Goal: Navigation & Orientation: Find specific page/section

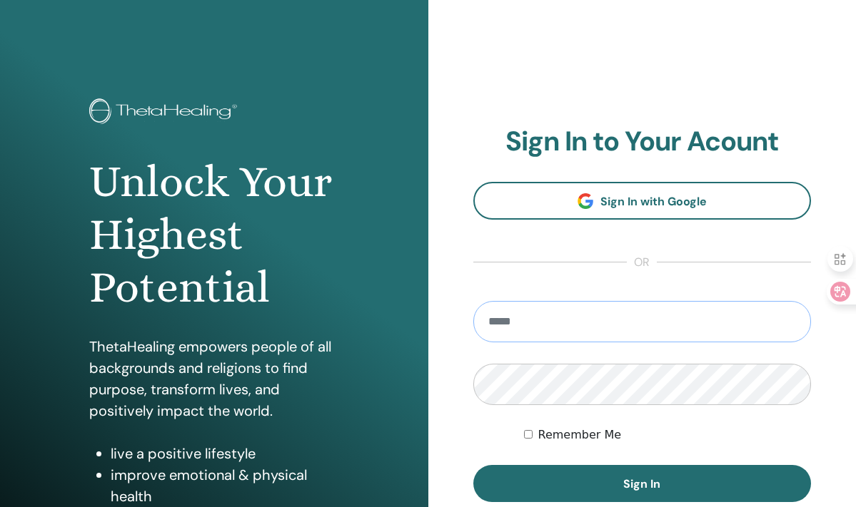
type input "**********"
click at [642, 484] on button "Sign In" at bounding box center [642, 483] width 338 height 37
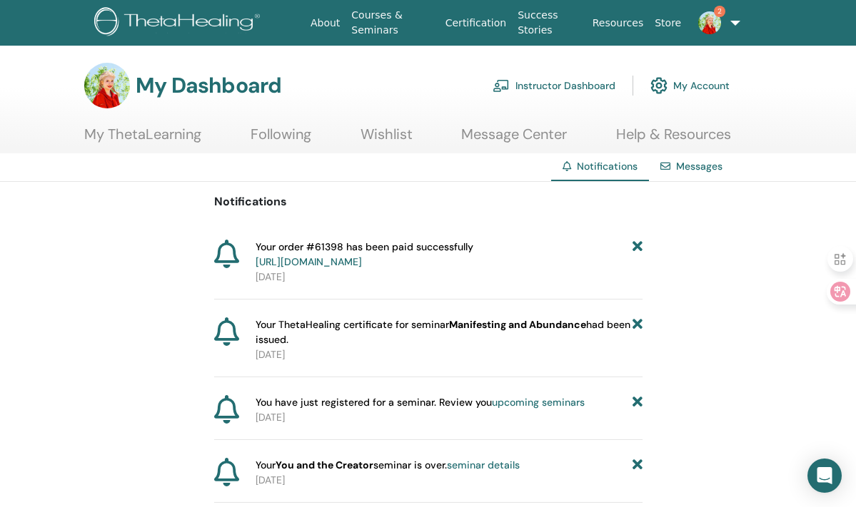
click at [179, 133] on link "My ThetaLearning" at bounding box center [142, 140] width 117 height 28
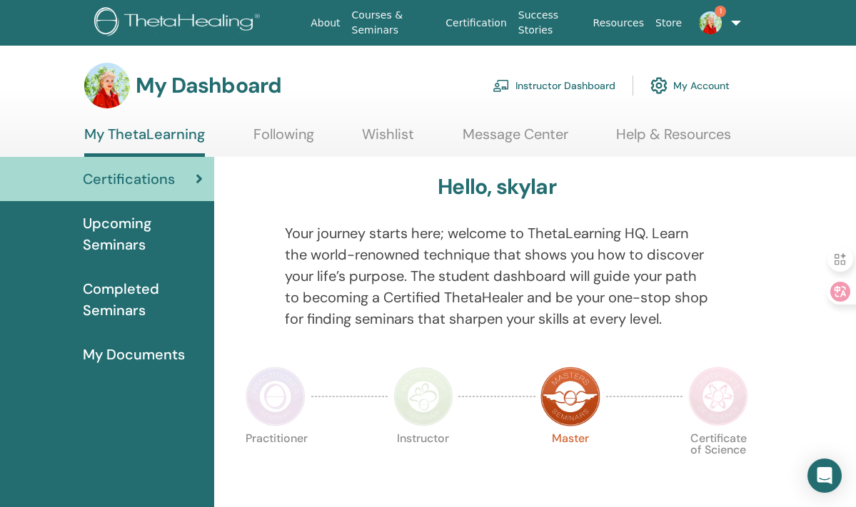
click at [687, 138] on link "Help & Resources" at bounding box center [673, 140] width 115 height 28
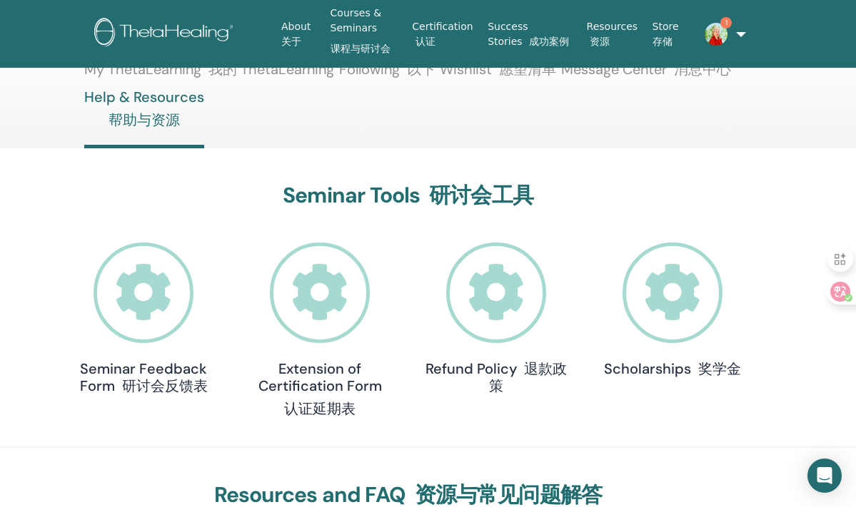
scroll to position [180, 0]
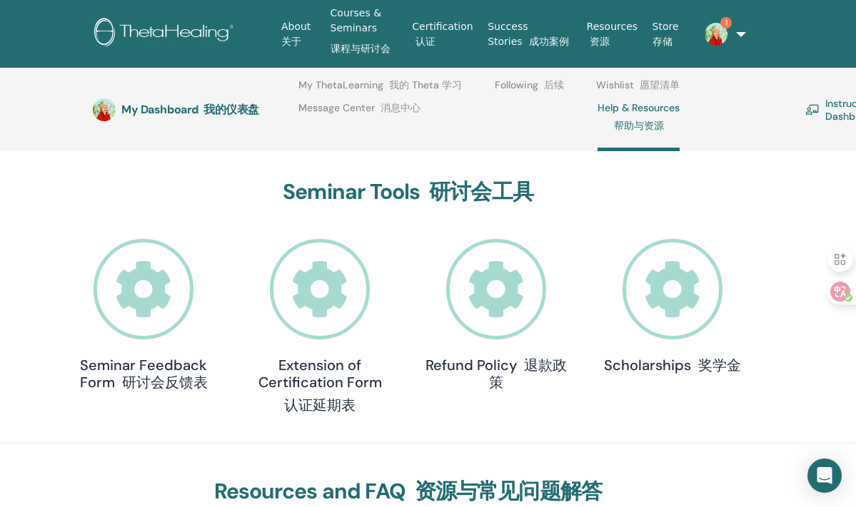
click at [666, 293] on icon at bounding box center [672, 289] width 101 height 101
